Goal: Information Seeking & Learning: Learn about a topic

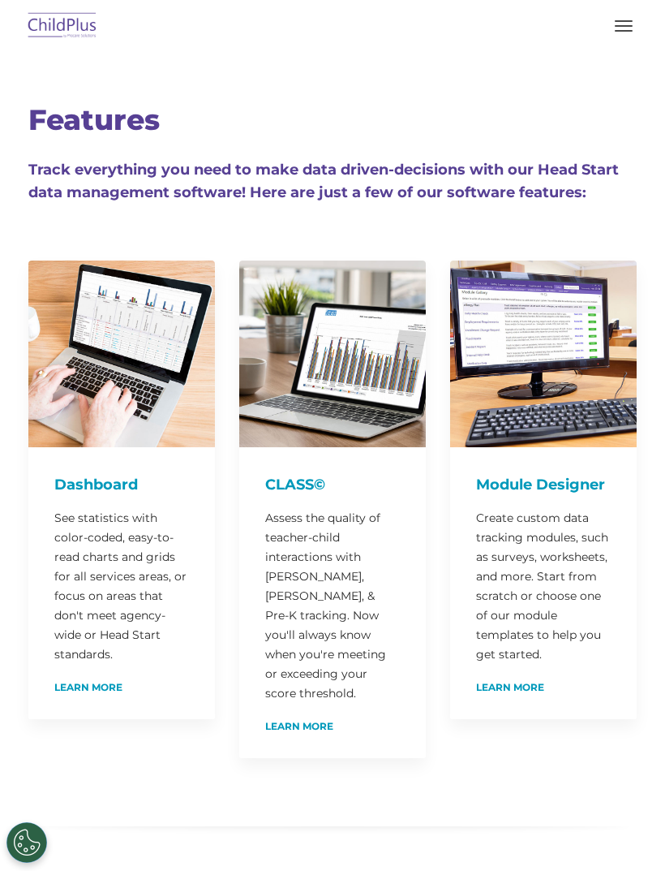
click at [109, 483] on h4 "Dashboard" at bounding box center [121, 484] width 135 height 23
click at [630, 38] on button "button" at bounding box center [624, 26] width 34 height 26
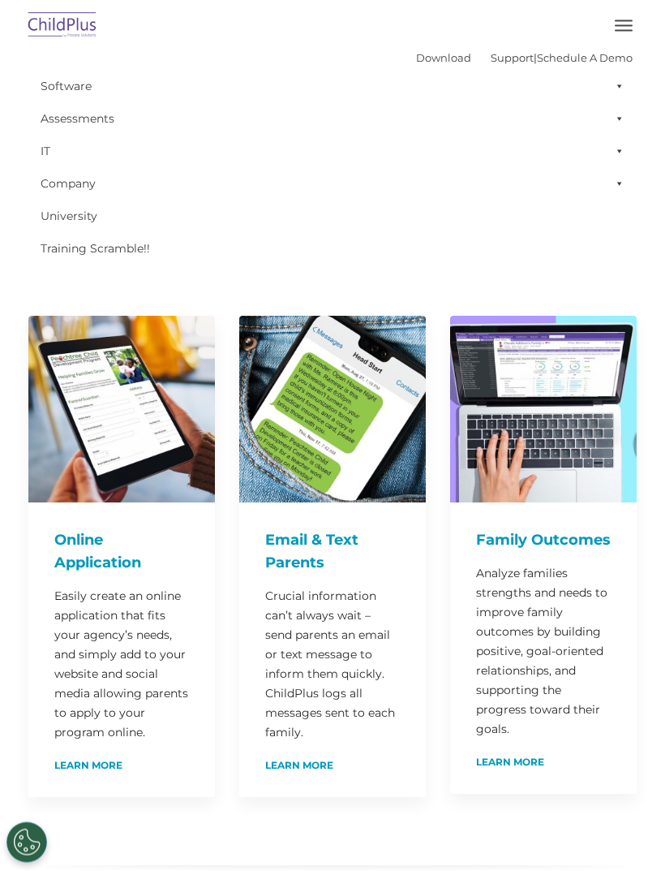
scroll to position [589, 0]
click at [505, 528] on h4 "Family Outcomes" at bounding box center [543, 539] width 135 height 23
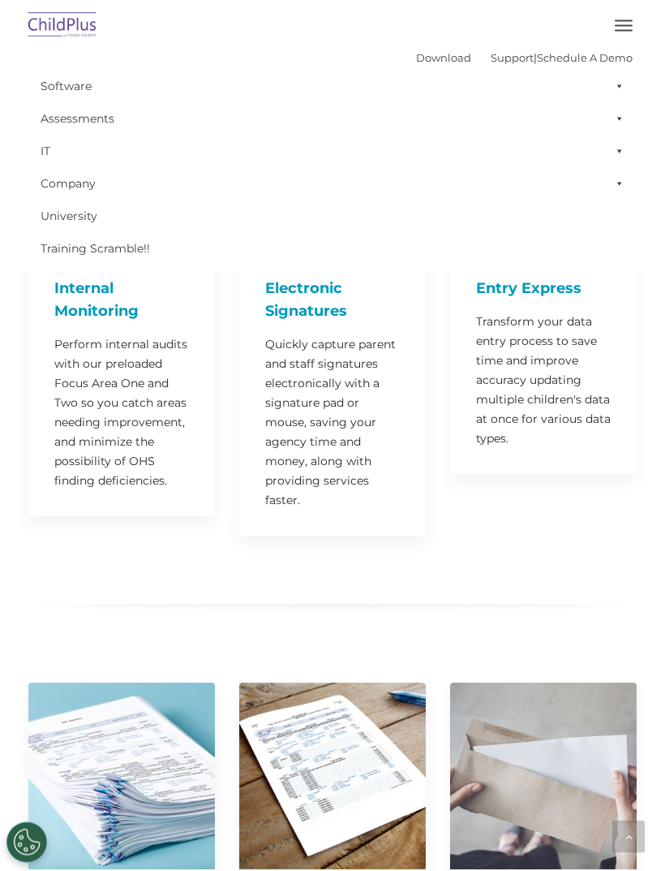
scroll to position [1468, 0]
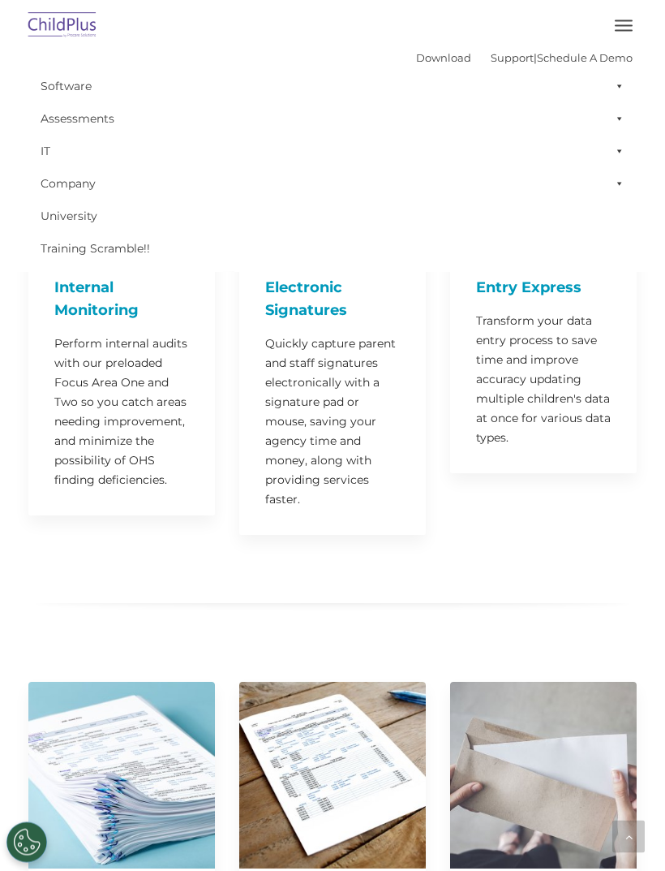
click at [629, 25] on span "button" at bounding box center [624, 26] width 18 height 2
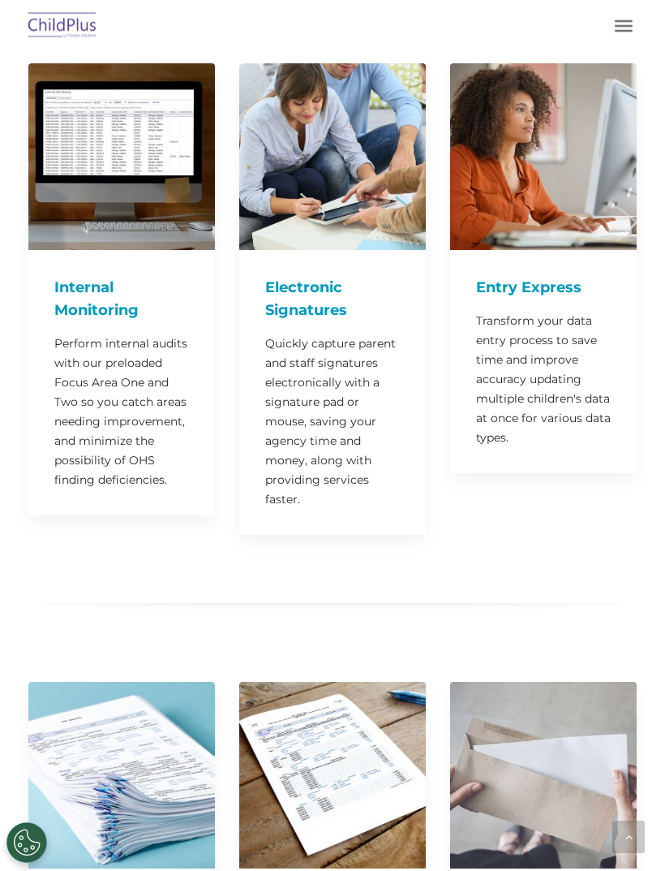
click at [59, 22] on img at bounding box center [62, 26] width 76 height 38
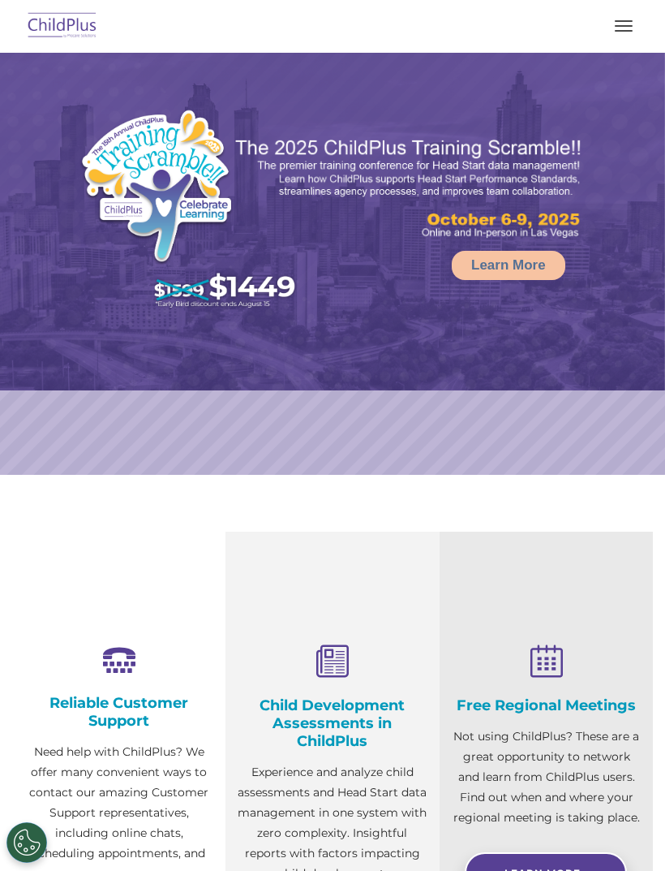
select select "MEDIUM"
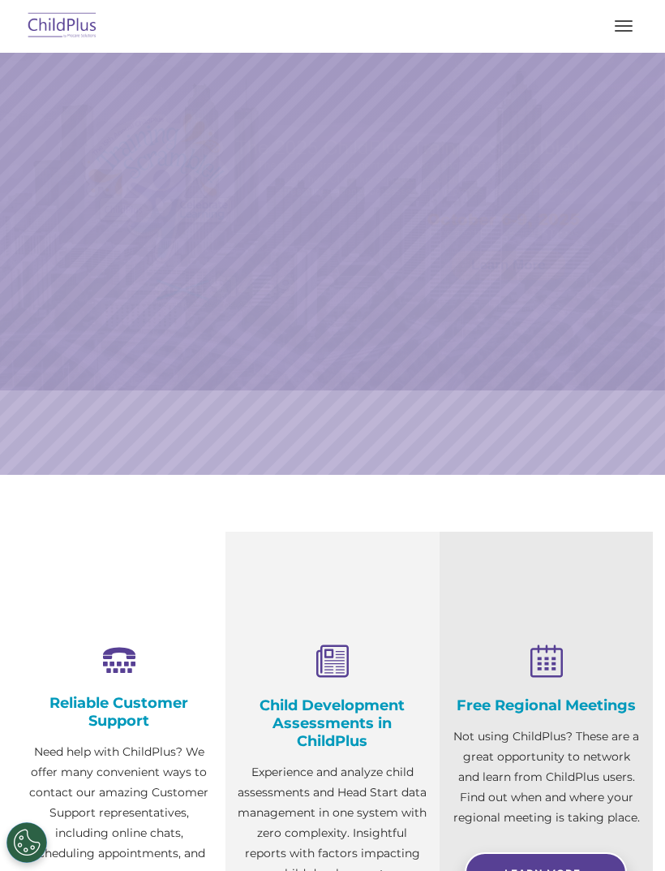
select select "MEDIUM"
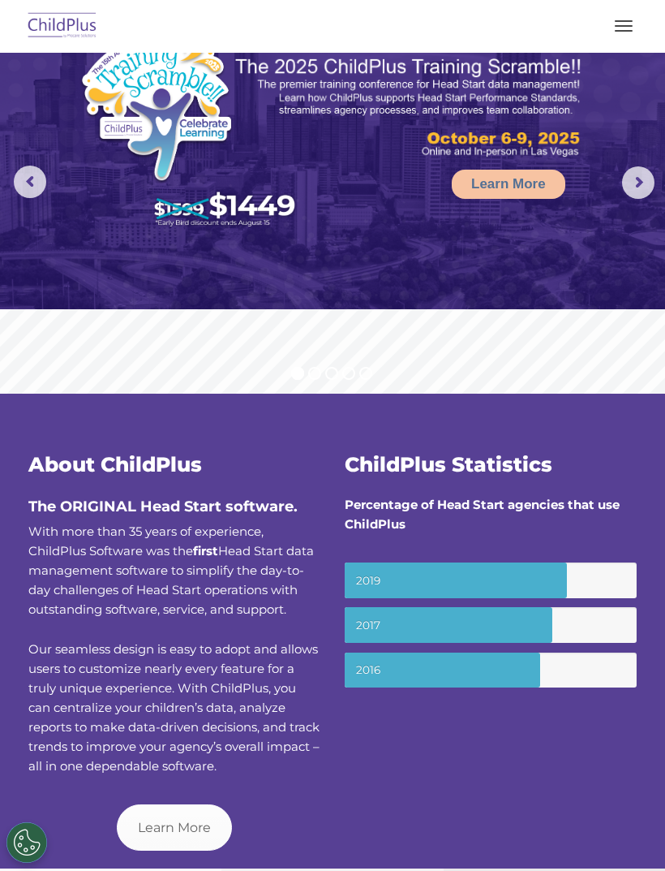
click at [623, 32] on button "button" at bounding box center [624, 26] width 34 height 26
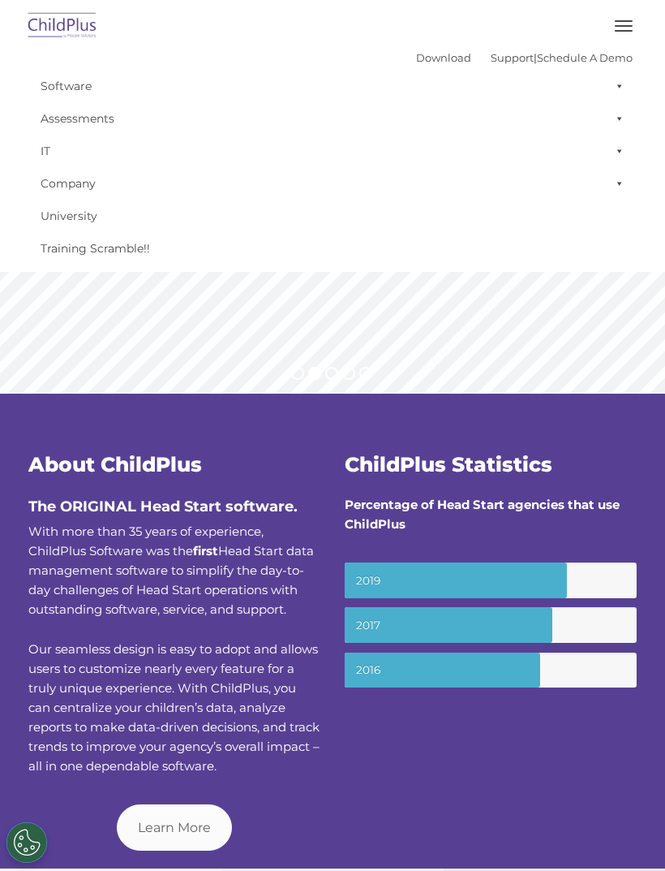
click at [617, 182] on span at bounding box center [616, 183] width 16 height 32
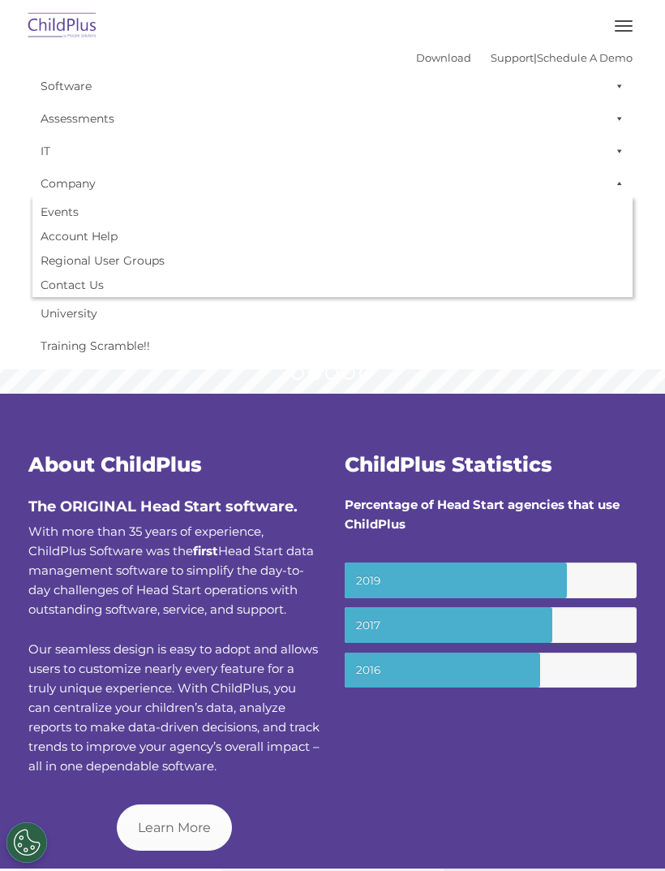
click at [622, 142] on span at bounding box center [616, 151] width 16 height 32
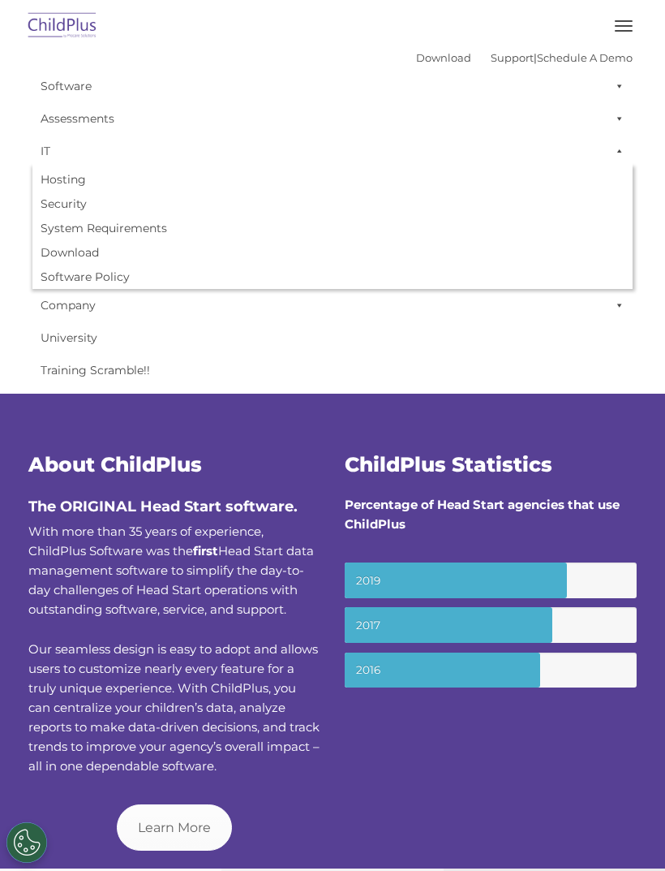
click at [621, 108] on span at bounding box center [616, 118] width 16 height 32
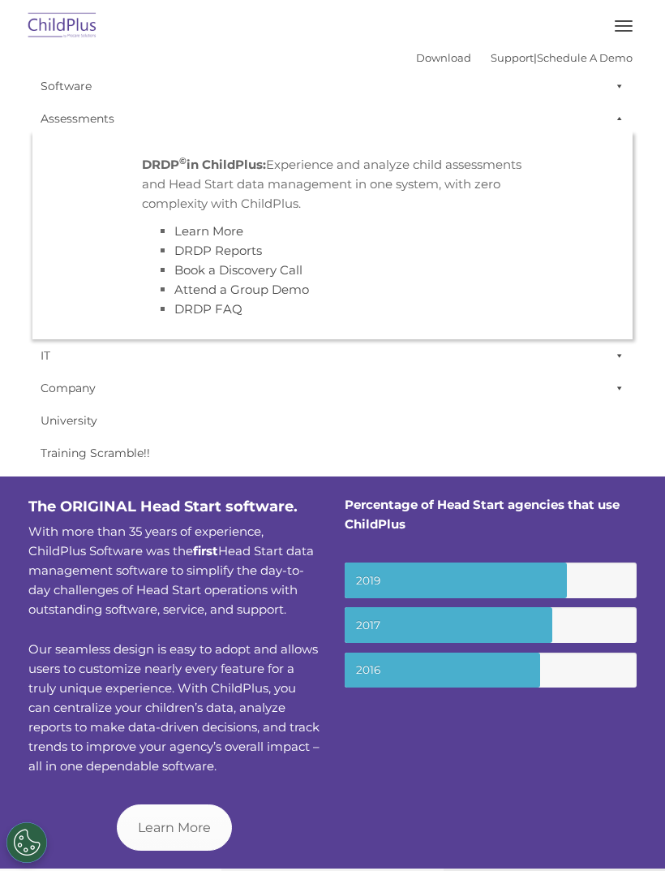
click at [621, 79] on span at bounding box center [616, 86] width 16 height 32
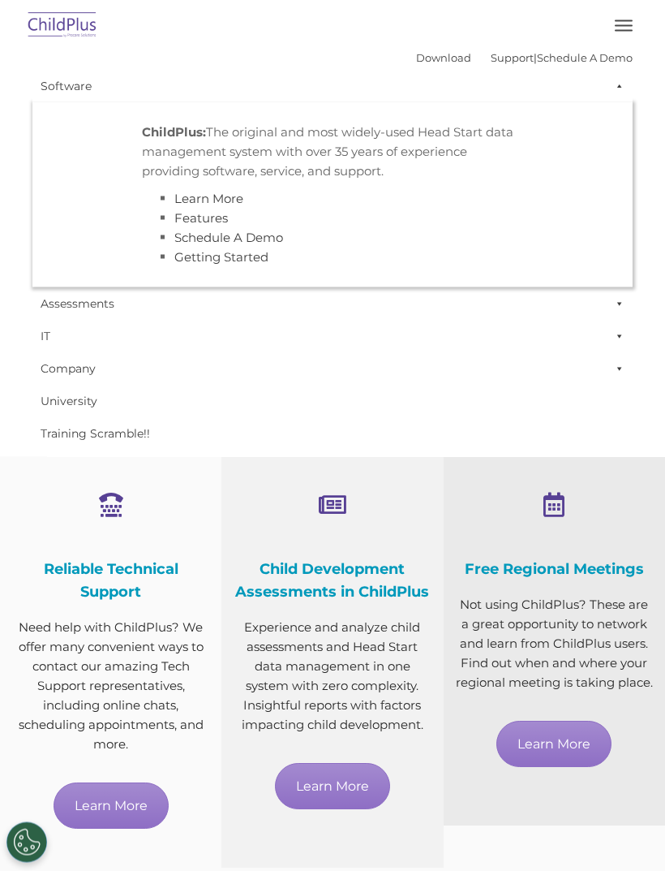
scroll to position [417, 0]
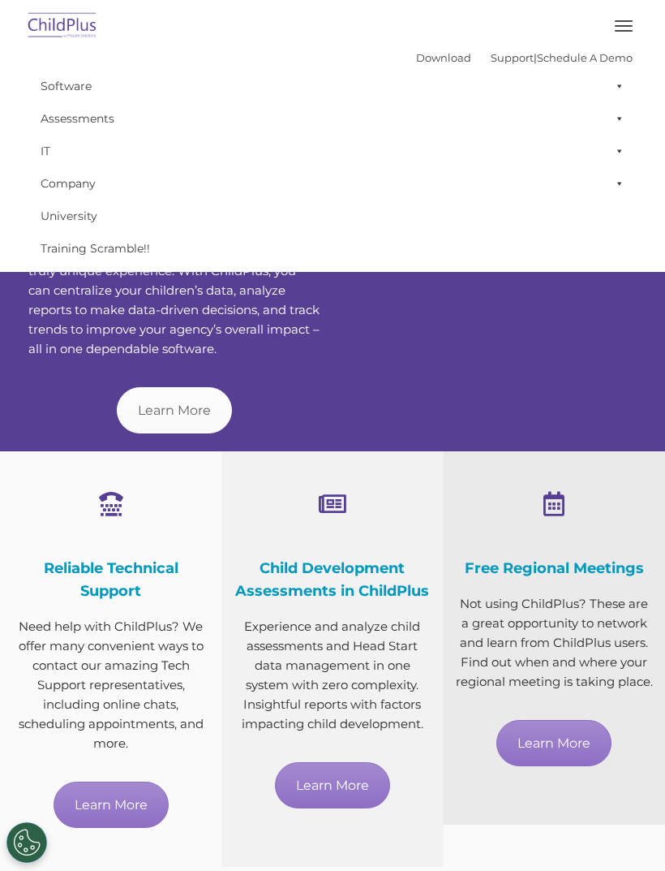
click at [325, 798] on link "Learn More" at bounding box center [332, 785] width 115 height 46
click at [351, 762] on link "Learn More" at bounding box center [332, 785] width 115 height 46
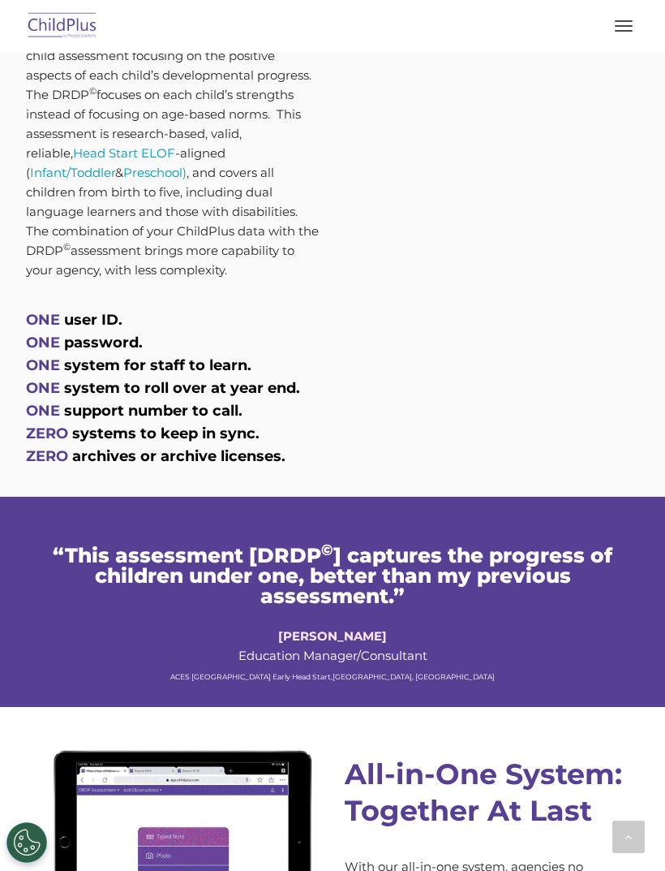
scroll to position [987, 0]
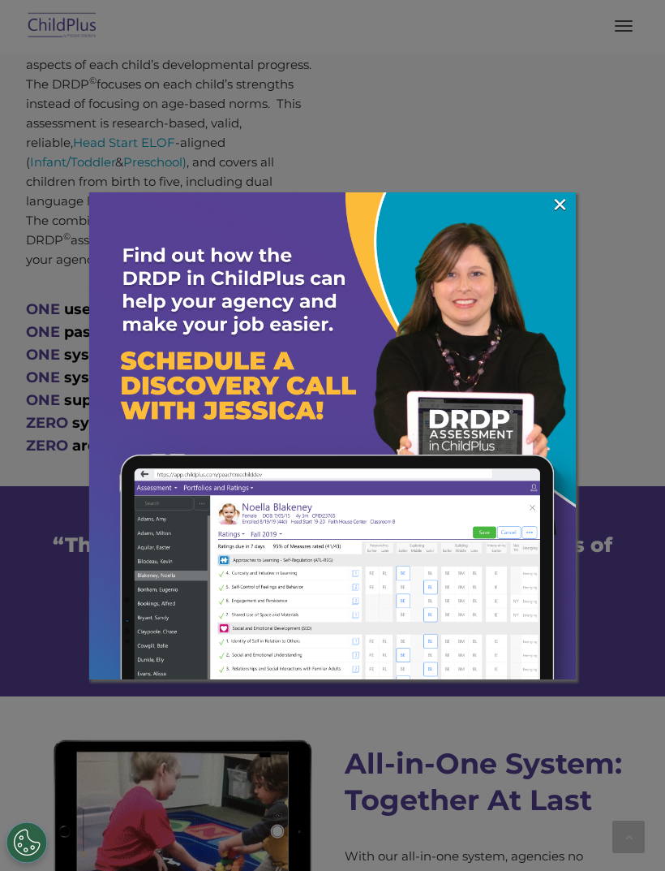
click at [555, 201] on link "×" at bounding box center [560, 204] width 19 height 16
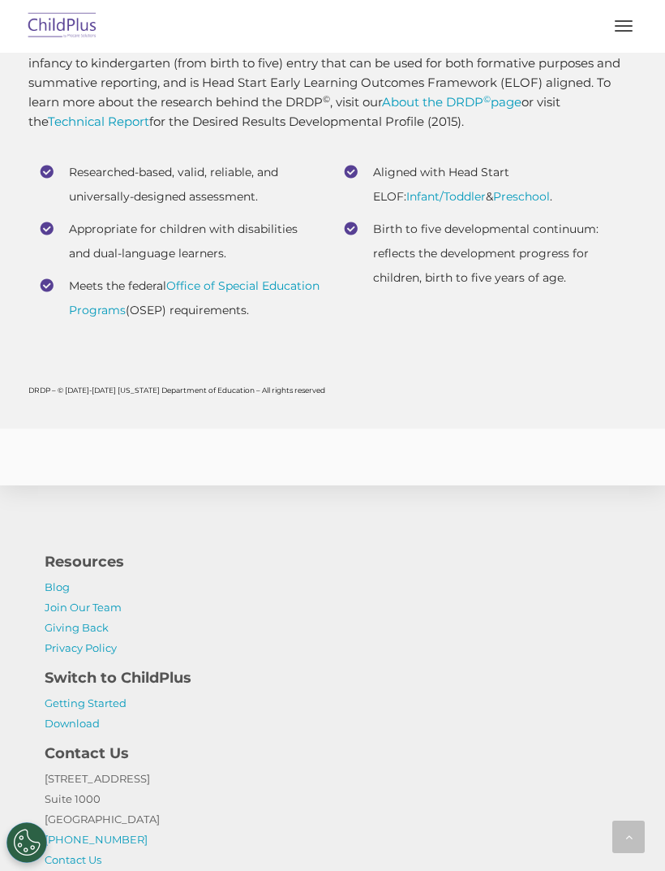
scroll to position [7655, 0]
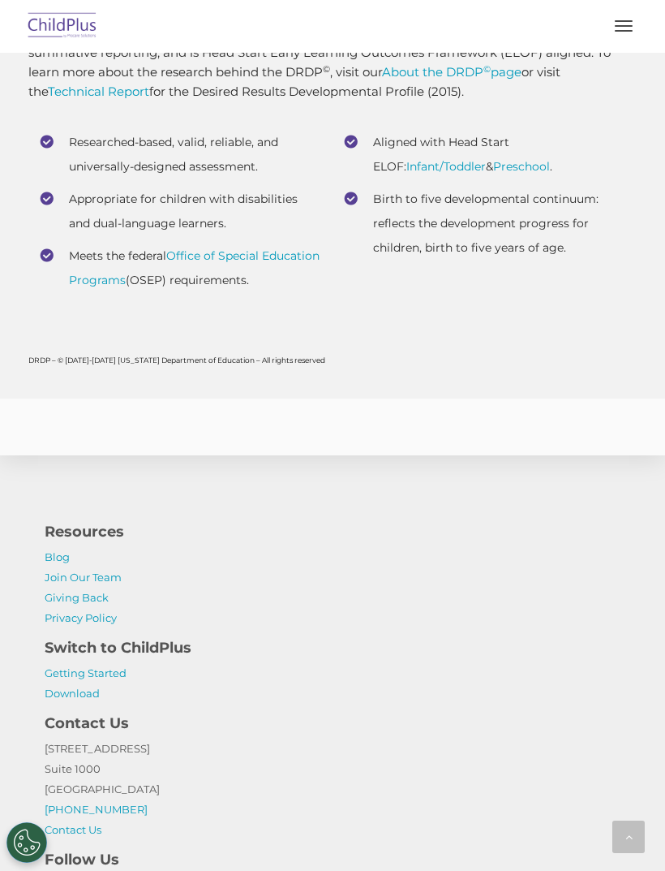
click at [504, 174] on link "Preschool" at bounding box center [521, 166] width 57 height 15
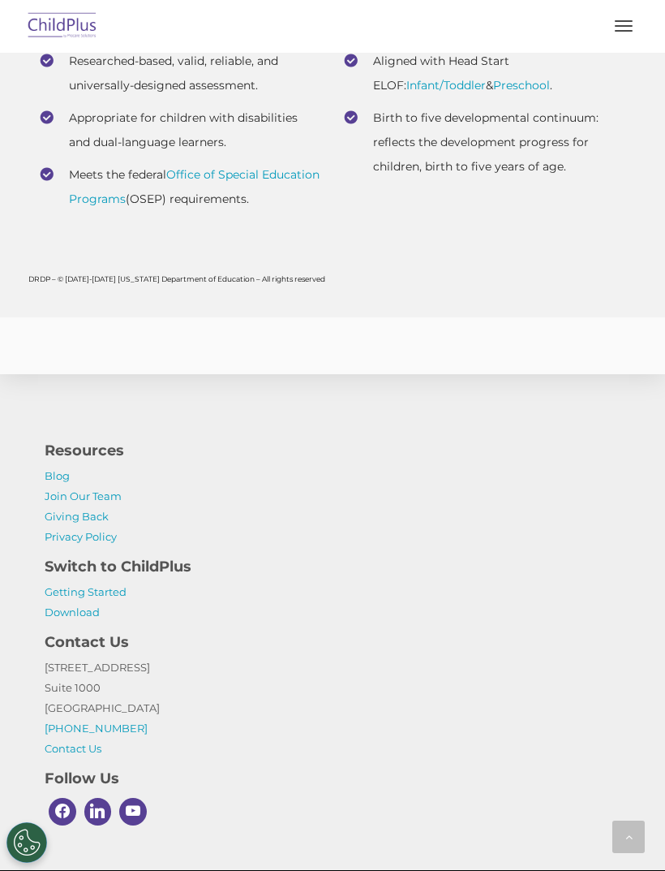
scroll to position [7789, 0]
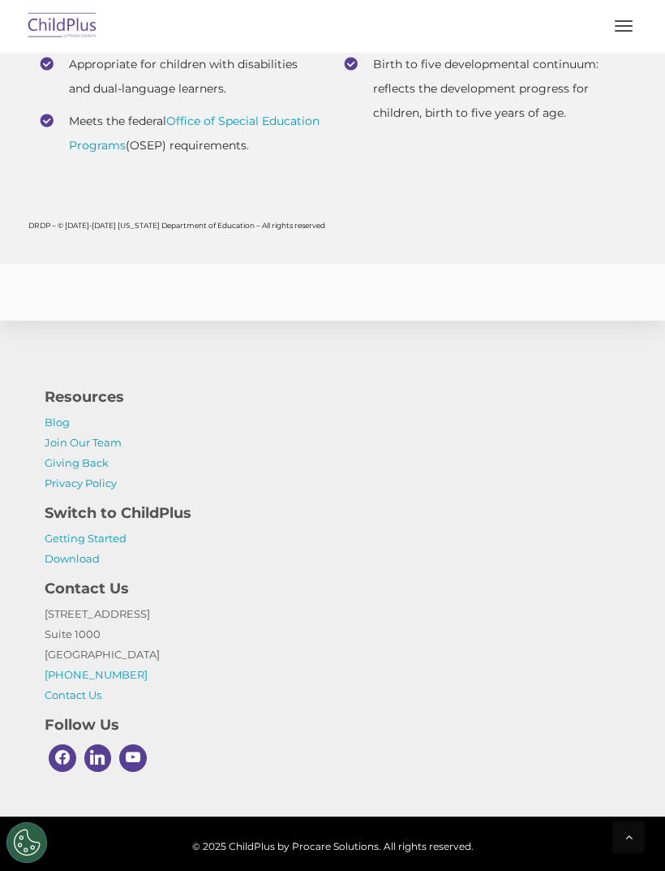
click at [114, 544] on link "Getting Started" at bounding box center [86, 537] width 82 height 13
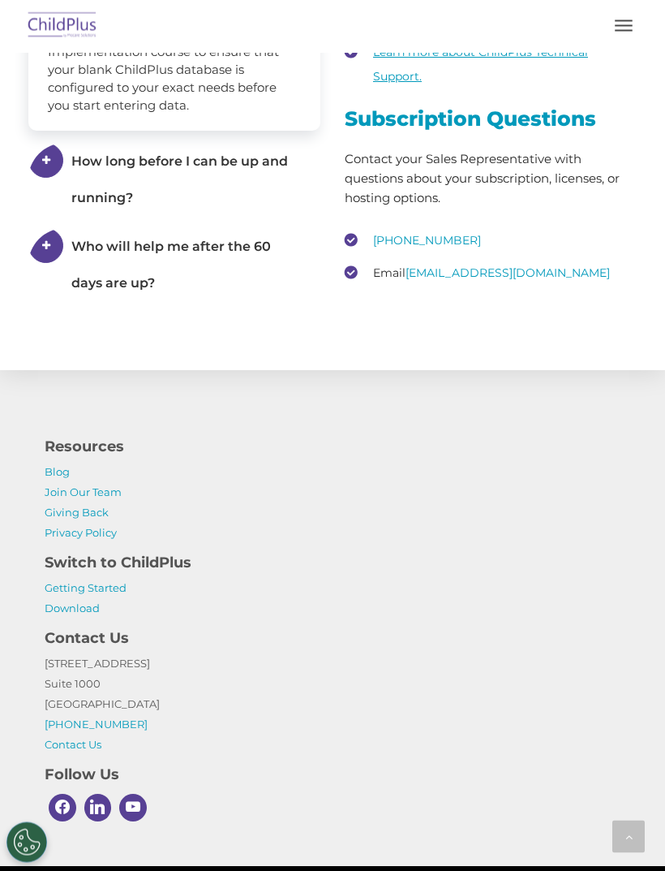
scroll to position [3135, 0]
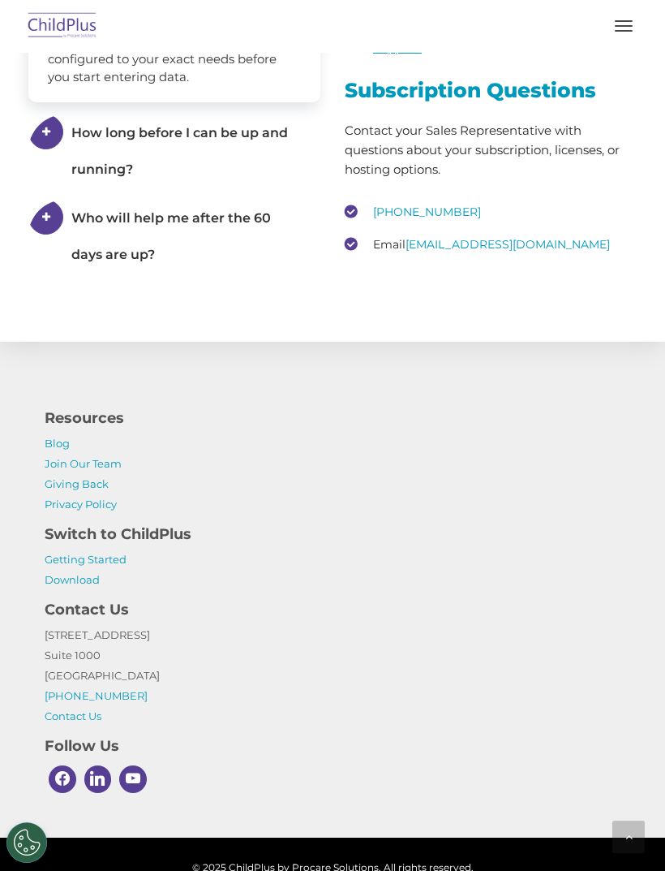
click at [92, 586] on link "Download" at bounding box center [72, 579] width 55 height 13
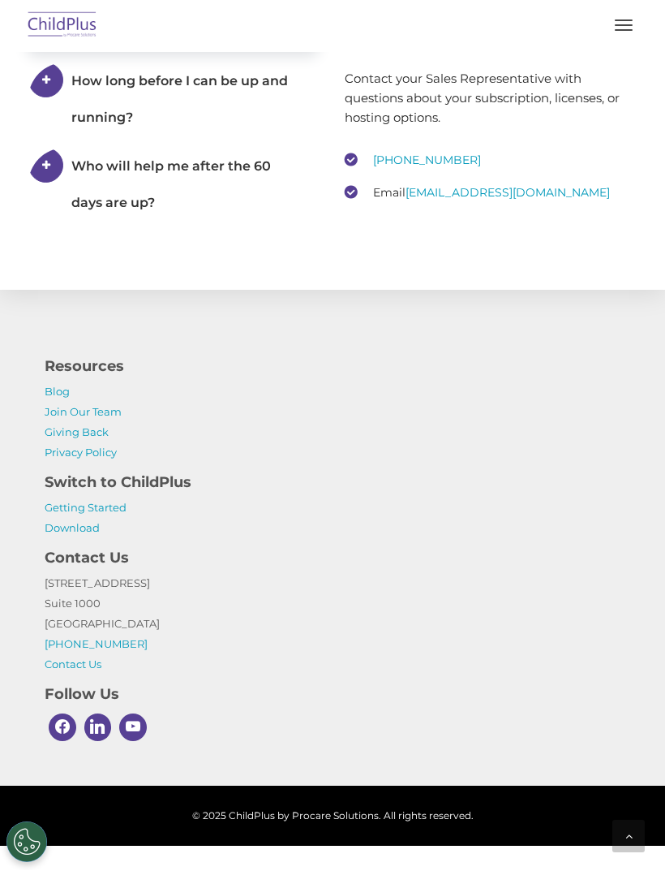
scroll to position [3187, 0]
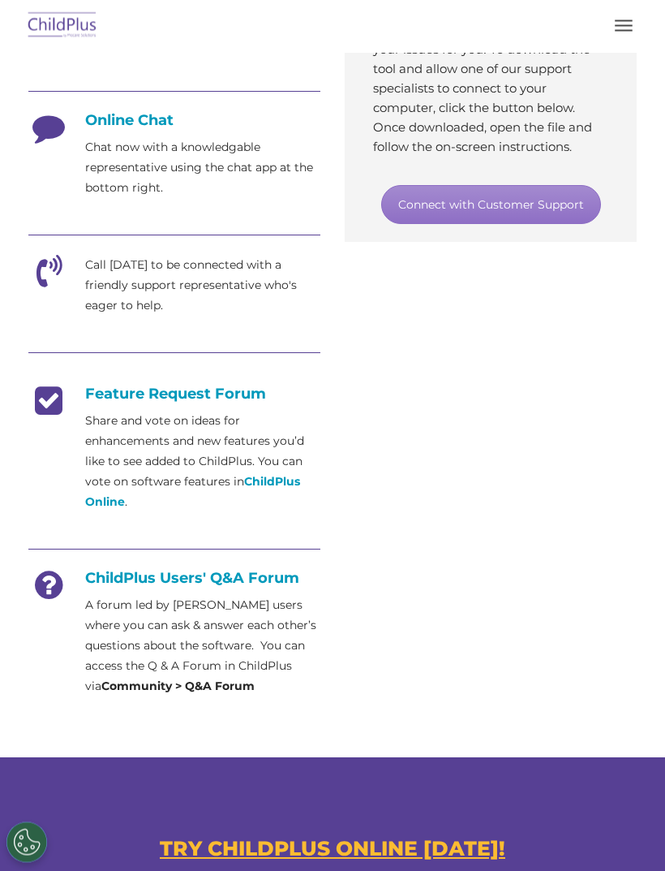
scroll to position [527, 0]
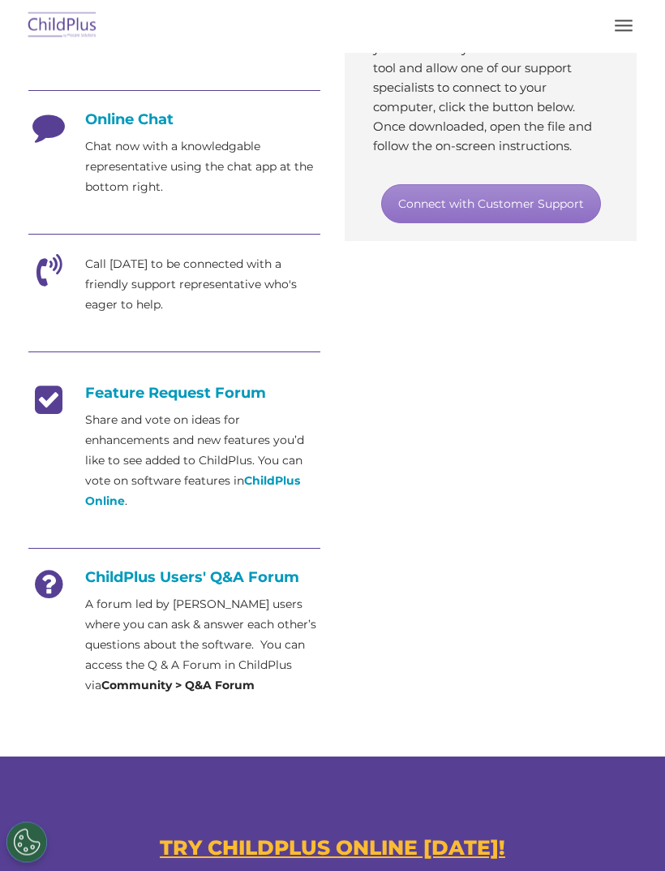
click at [282, 480] on strong "ChildPlus Online" at bounding box center [192, 491] width 215 height 35
